Goal: Navigation & Orientation: Go to known website

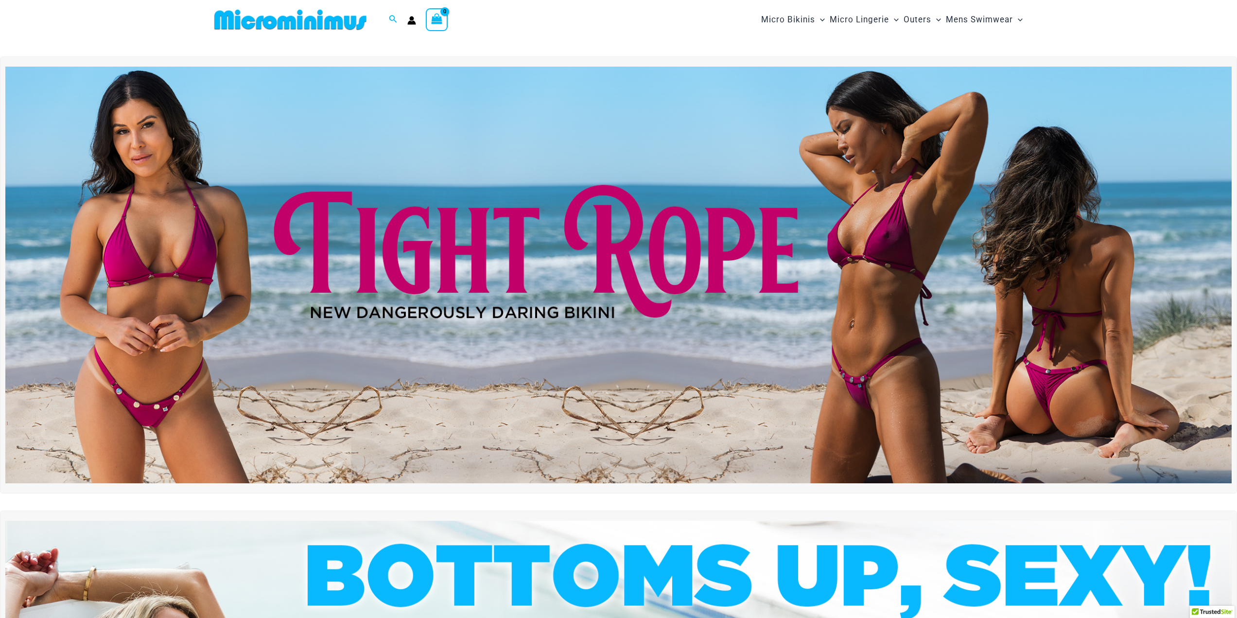
type input "**********"
click at [302, 29] on img at bounding box center [290, 20] width 160 height 22
